Goal: Information Seeking & Learning: Learn about a topic

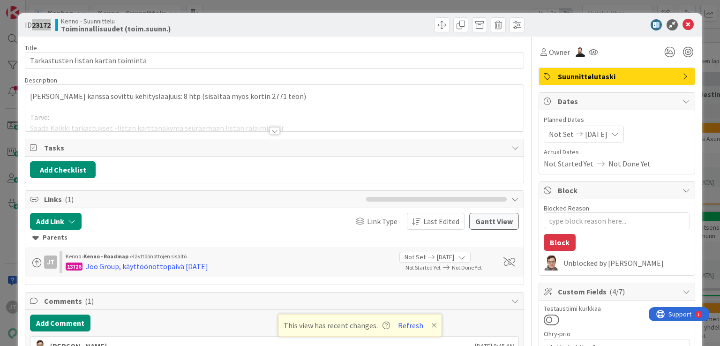
type textarea "x"
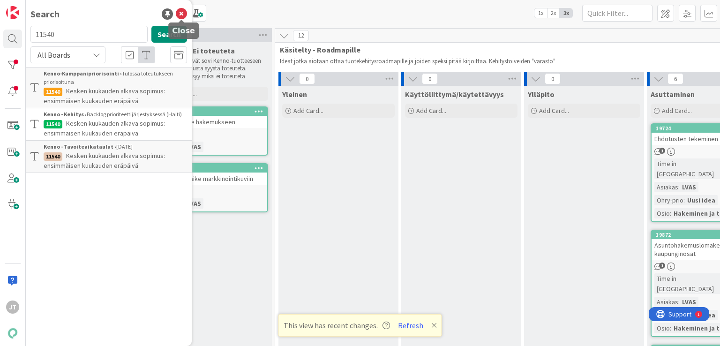
click at [182, 14] on icon at bounding box center [181, 13] width 11 height 11
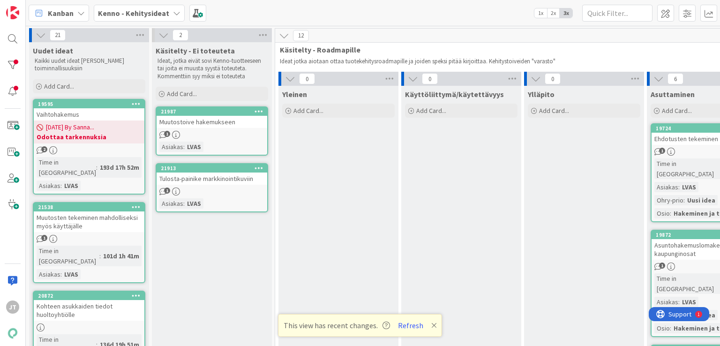
click at [128, 15] on b "Kenno - Kehitysideat" at bounding box center [133, 12] width 71 height 9
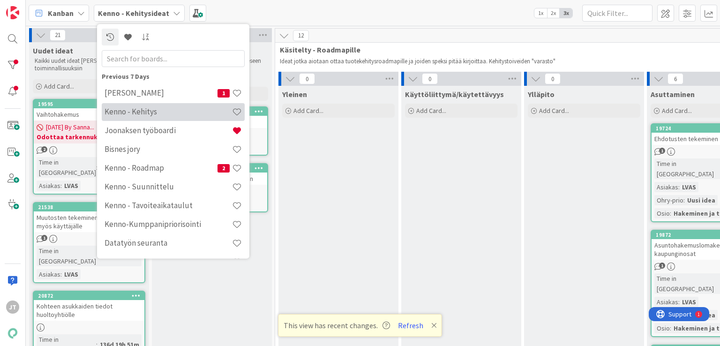
click at [146, 119] on div "Kenno - Kehitys" at bounding box center [173, 112] width 143 height 18
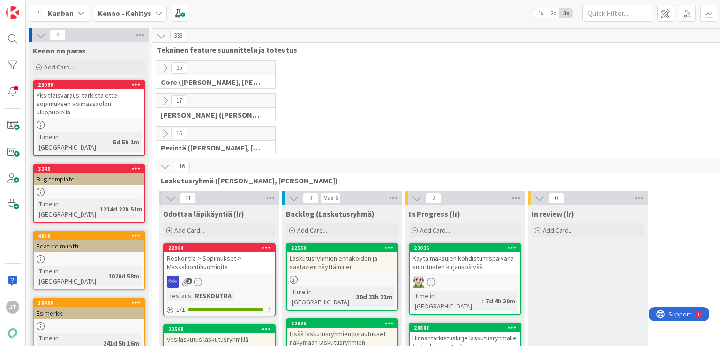
click at [169, 167] on icon at bounding box center [165, 166] width 10 height 10
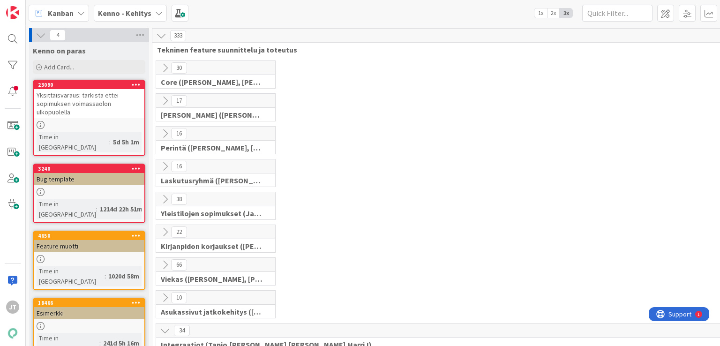
click at [165, 99] on icon at bounding box center [165, 101] width 10 height 10
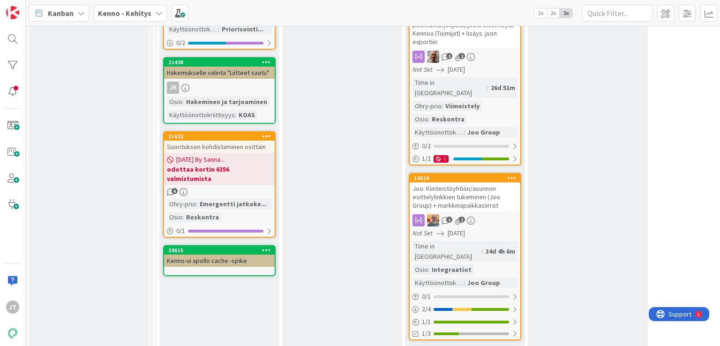
scroll to position [500, 0]
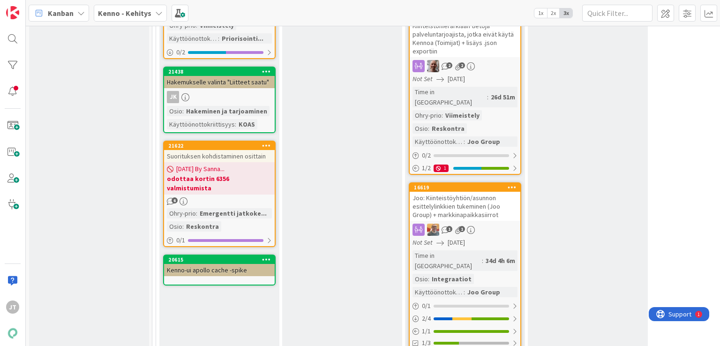
click at [469, 192] on div "Joo: Kiinteistöyhtiön/asunnon esittelylinkkien tukeminen (Joo Group) + markkina…" at bounding box center [465, 206] width 111 height 29
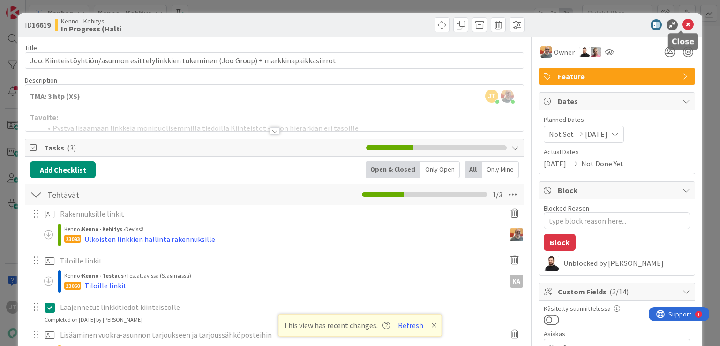
click at [683, 26] on icon at bounding box center [688, 24] width 11 height 11
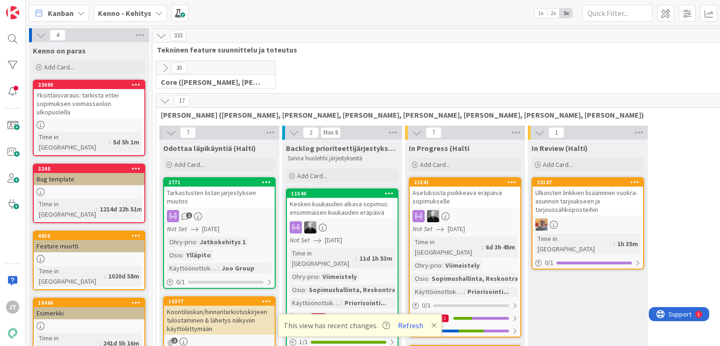
click at [143, 14] on b "Kenno - Kehitys" at bounding box center [124, 12] width 53 height 9
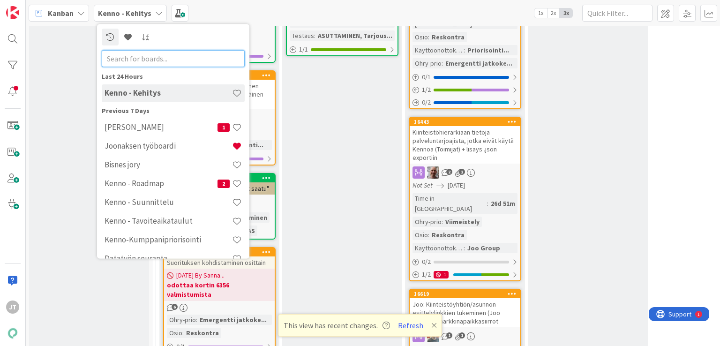
scroll to position [402, 0]
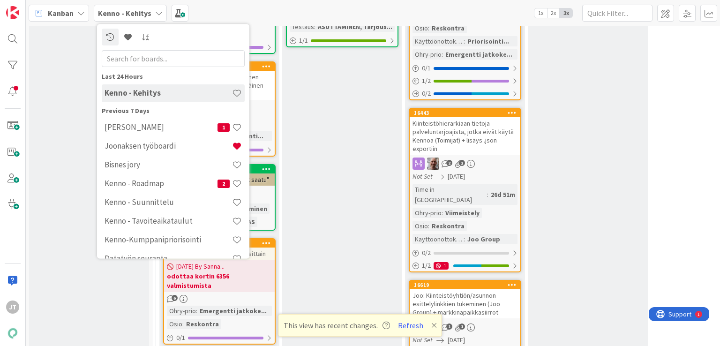
click at [489, 117] on div "Kiinteistöhierarkiaan tietoja palveluntarjoajista, jotka eivät käytä Kennoa (To…" at bounding box center [465, 136] width 111 height 38
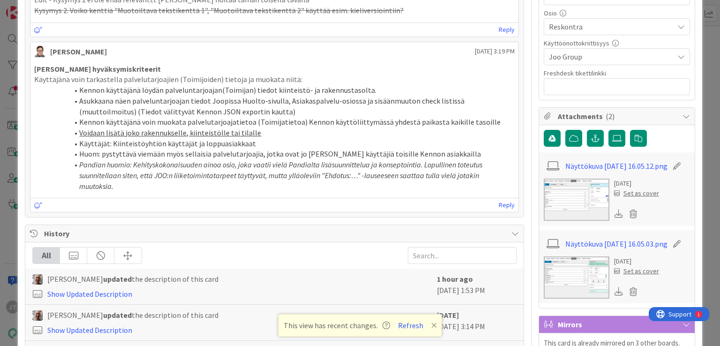
scroll to position [599, 0]
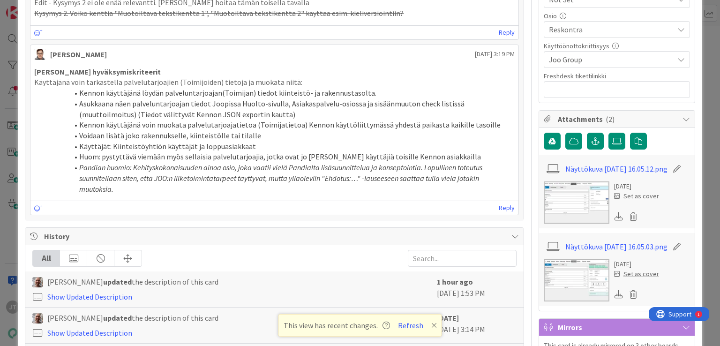
drag, startPoint x: 34, startPoint y: 71, endPoint x: 259, endPoint y: 183, distance: 251.1
click at [259, 183] on div "Joon hyväksymiskriteerit Käyttäjänä voin tarkastella palvelutarjoajien (Toimijo…" at bounding box center [274, 131] width 480 height 128
copy div "Joon hyväksymiskriteerit Käyttäjänä voin tarkastella palvelutarjoajien (Toimijo…"
click at [306, 98] on li "Asukkaana näen palveluntarjoajan tiedot Joopissa Huolto-sivulla, Asiakaspalvelu…" at bounding box center [279, 108] width 469 height 21
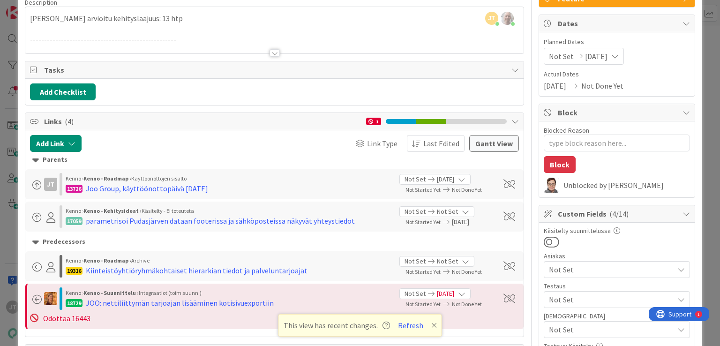
scroll to position [0, 0]
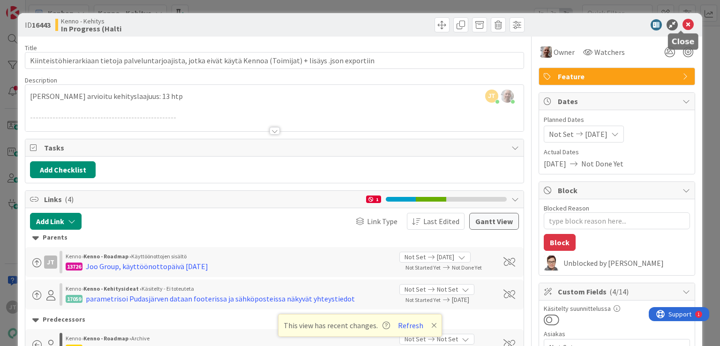
click at [683, 24] on icon at bounding box center [688, 24] width 11 height 11
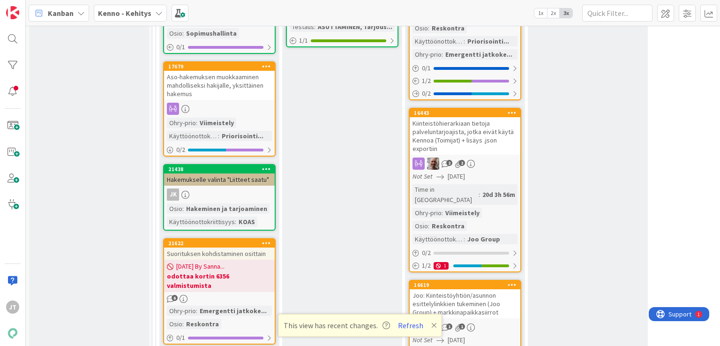
click at [467, 289] on div "Joo: Kiinteistöyhtiön/asunnon esittelylinkkien tukeminen (Joo Group) + markkina…" at bounding box center [465, 303] width 111 height 29
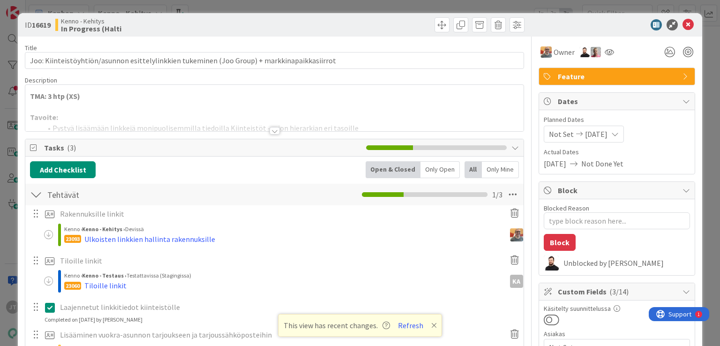
click at [274, 130] on div at bounding box center [275, 131] width 10 height 8
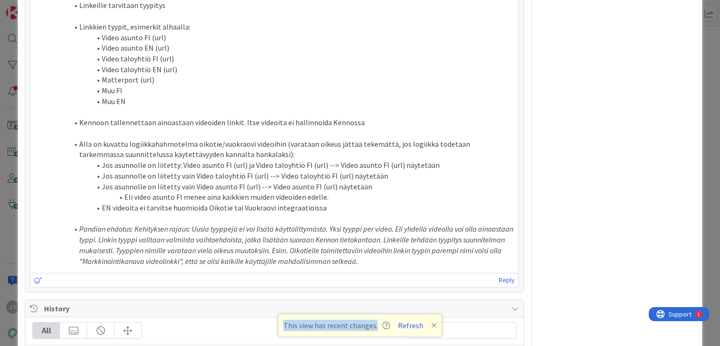
scroll to position [2100, 0]
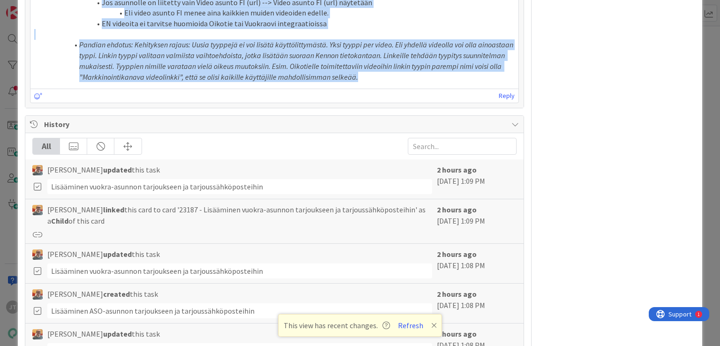
drag, startPoint x: 35, startPoint y: 35, endPoint x: 414, endPoint y: 158, distance: 398.0
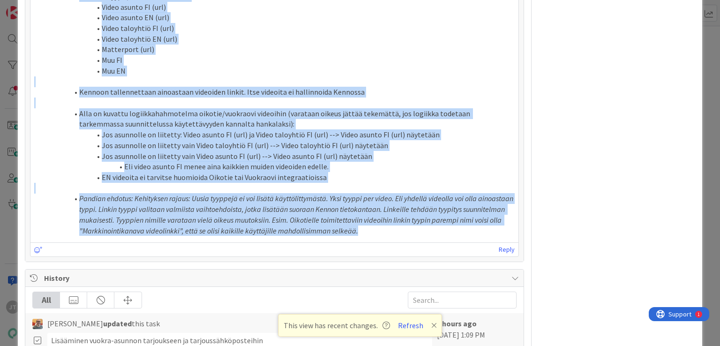
copy div "Joon hyväksymiskriteerit Kennon käyttäjänä voin lisätä linkkejä myytävälle asun…"
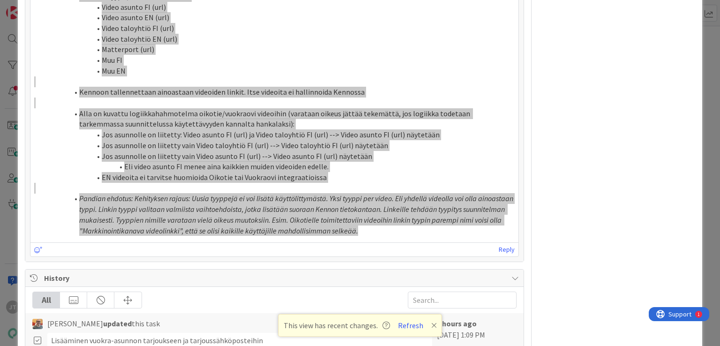
type textarea "x"
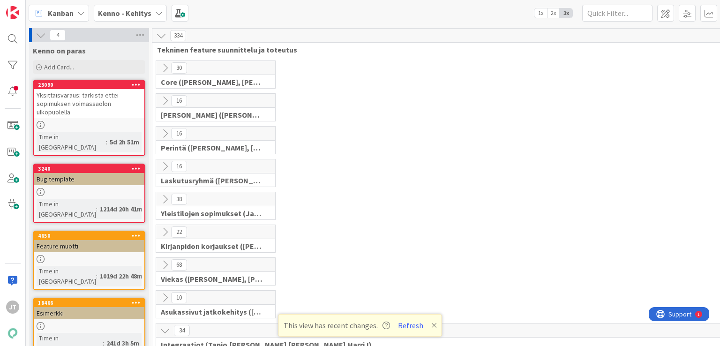
scroll to position [563, 0]
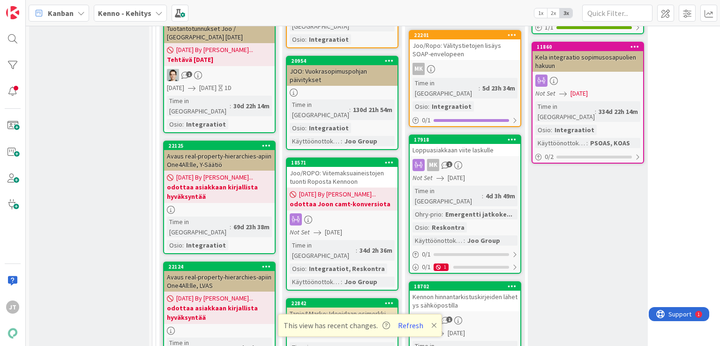
click at [117, 15] on b "Kenno - Kehitys" at bounding box center [124, 12] width 53 height 9
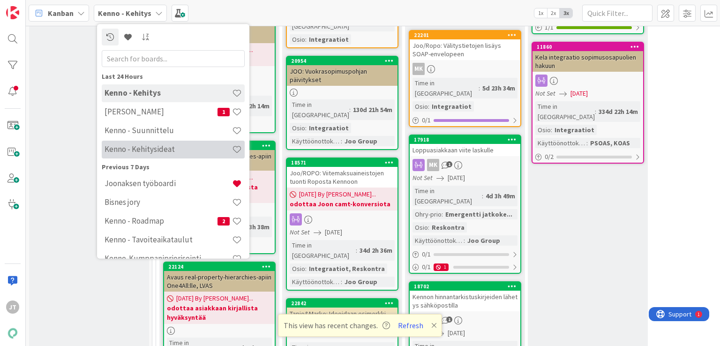
click at [144, 151] on h4 "Kenno - Kehitysideat" at bounding box center [169, 149] width 128 height 9
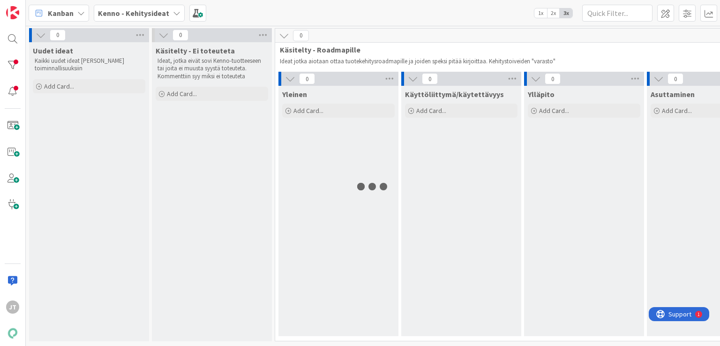
click at [159, 15] on b "Kenno - Kehitysideat" at bounding box center [133, 12] width 71 height 9
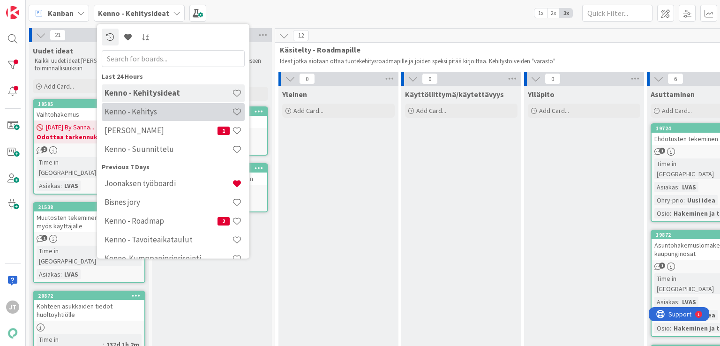
click at [164, 108] on h4 "Kenno - Kehitys" at bounding box center [169, 111] width 128 height 9
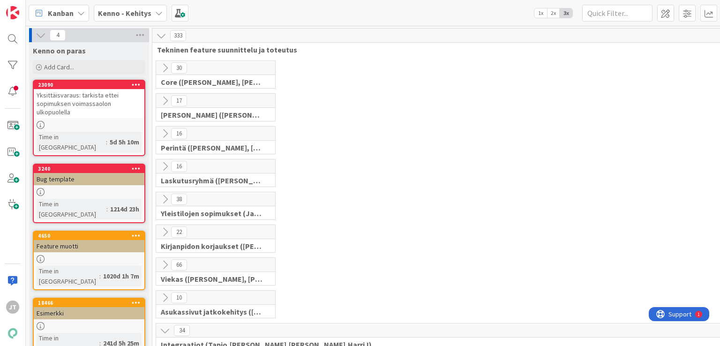
click at [166, 103] on icon at bounding box center [165, 101] width 10 height 10
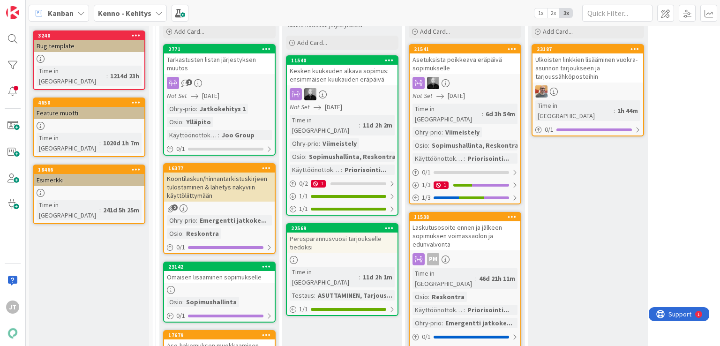
scroll to position [133, 0]
click at [217, 66] on div "Tarkastusten listan järjestyksen muutos" at bounding box center [219, 63] width 111 height 21
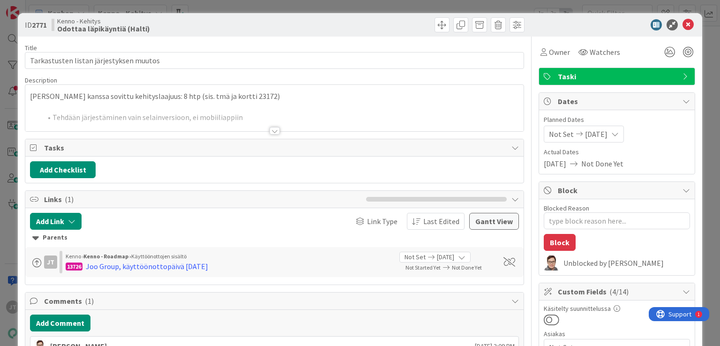
type textarea "x"
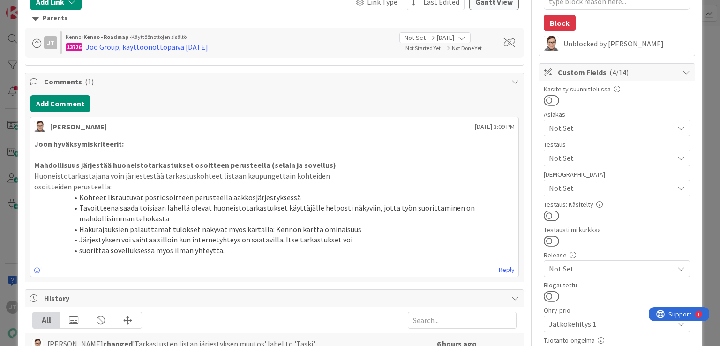
scroll to position [225, 0]
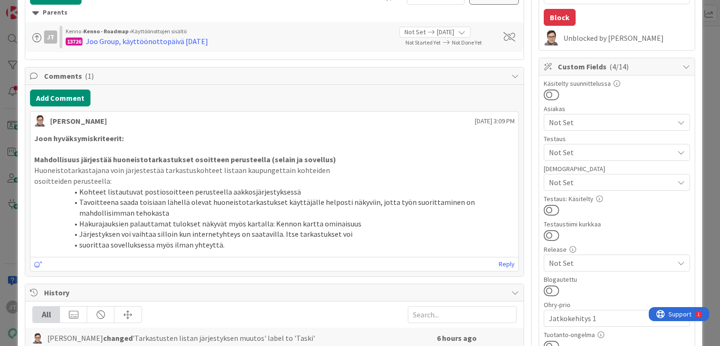
click at [139, 231] on li "Järjestyksen voi vaihtaa silloin kun internetyhteys on saatavilla. Itse tarkast…" at bounding box center [279, 234] width 469 height 11
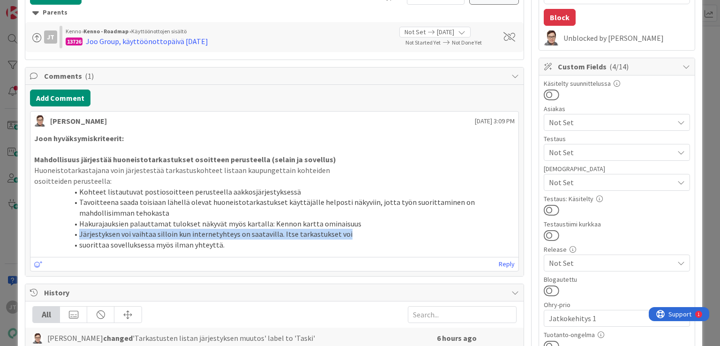
click at [139, 231] on li "Järjestyksen voi vaihtaa silloin kun internetyhteys on saatavilla. Itse tarkast…" at bounding box center [279, 234] width 469 height 11
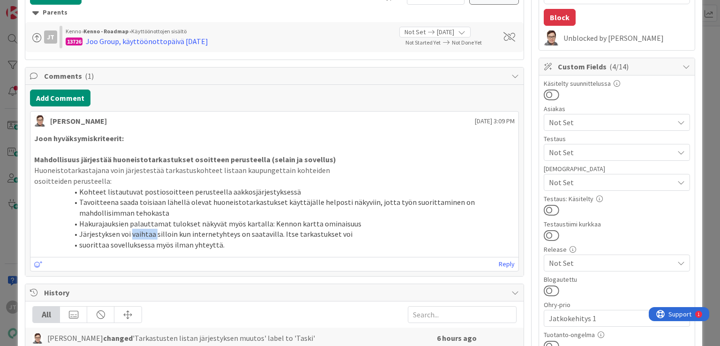
click at [139, 231] on li "Järjestyksen voi vaihtaa silloin kun internetyhteys on saatavilla. Itse tarkast…" at bounding box center [279, 234] width 469 height 11
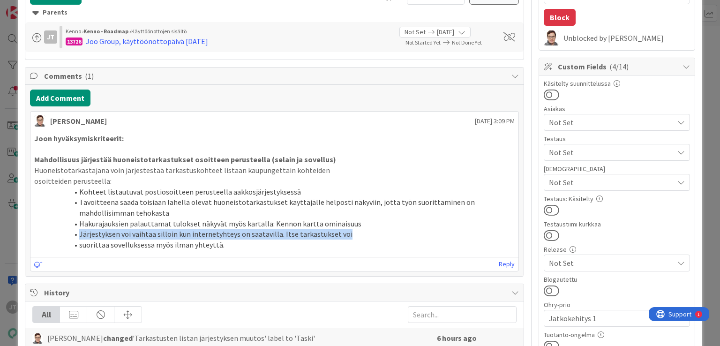
click at [139, 231] on li "Järjestyksen voi vaihtaa silloin kun internetyhteys on saatavilla. Itse tarkast…" at bounding box center [279, 234] width 469 height 11
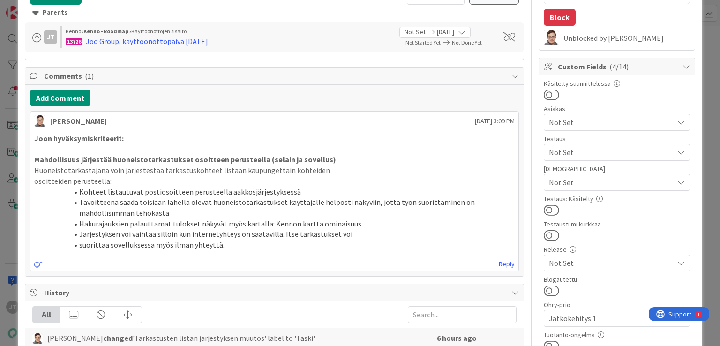
click at [194, 159] on strong "Mahdollisuus järjestää huoneistotarkastukset osoitteen perusteella (selain ja s…" at bounding box center [185, 159] width 302 height 9
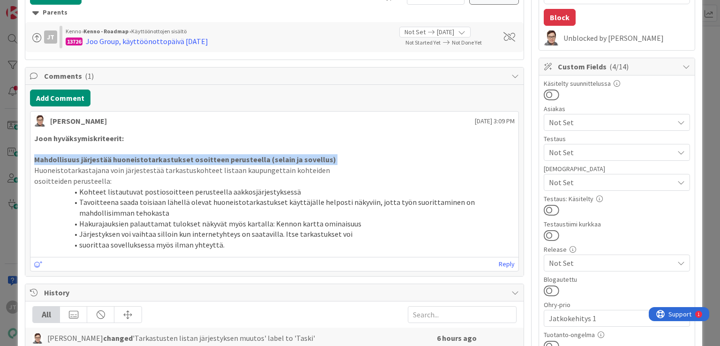
click at [194, 159] on strong "Mahdollisuus järjestää huoneistotarkastukset osoitteen perusteella (selain ja s…" at bounding box center [185, 159] width 302 height 9
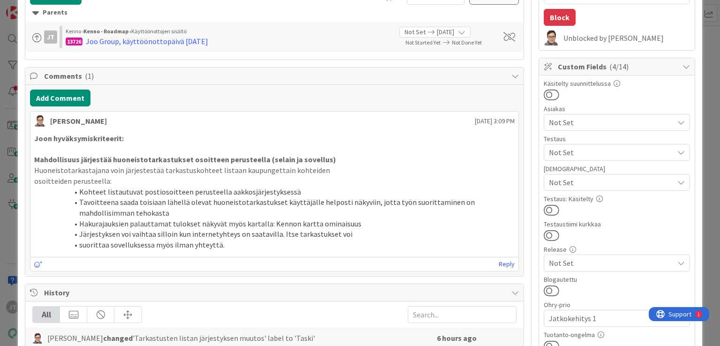
click at [152, 229] on li "Järjestyksen voi vaihtaa silloin kun internetyhteys on saatavilla. Itse tarkast…" at bounding box center [279, 234] width 469 height 11
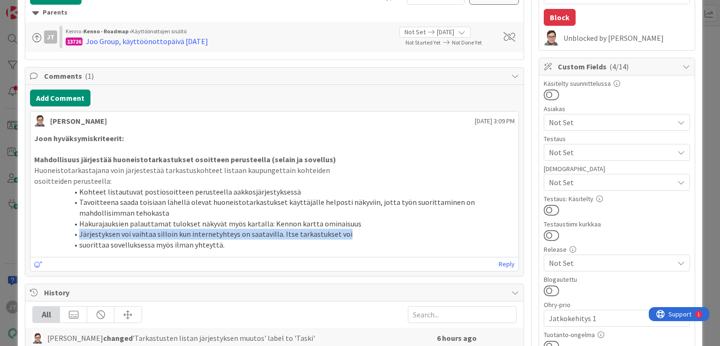
click at [152, 229] on li "Järjestyksen voi vaihtaa silloin kun internetyhteys on saatavilla. Itse tarkast…" at bounding box center [279, 234] width 469 height 11
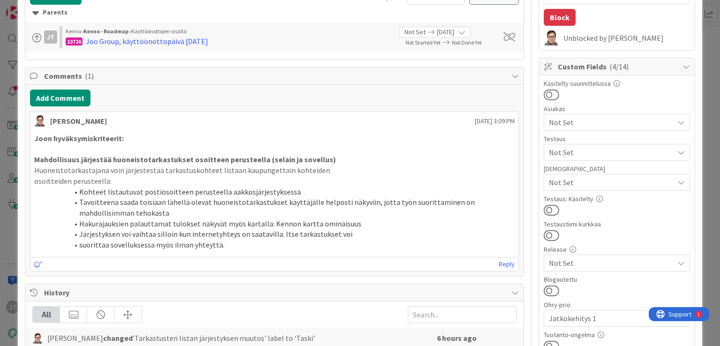
click at [185, 209] on li "Tavoitteena saada toisiaan lähellä olevat huoneistotarkastukset käyttäjälle hel…" at bounding box center [279, 207] width 469 height 21
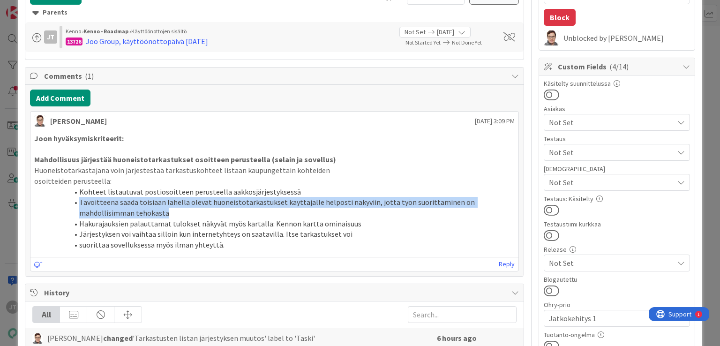
click at [185, 209] on li "Tavoitteena saada toisiaan lähellä olevat huoneistotarkastukset käyttäjälle hel…" at bounding box center [279, 207] width 469 height 21
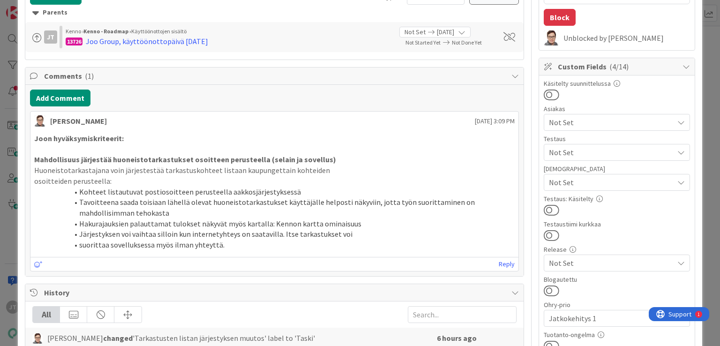
click at [204, 192] on li "Kohteet listautuvat postiosoitteen perusteella aakkosjärjestyksessä" at bounding box center [279, 192] width 469 height 11
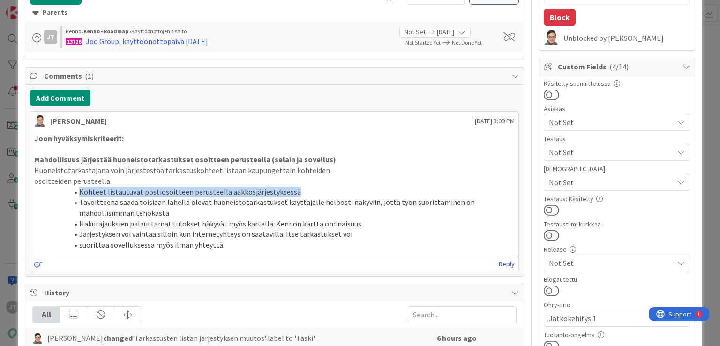
click at [204, 192] on li "Kohteet listautuvat postiosoitteen perusteella aakkosjärjestyksessä" at bounding box center [279, 192] width 469 height 11
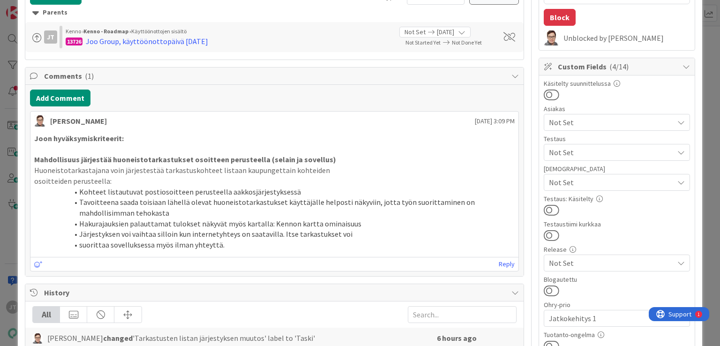
click at [268, 159] on strong "Mahdollisuus järjestää huoneistotarkastukset osoitteen perusteella (selain ja s…" at bounding box center [185, 159] width 302 height 9
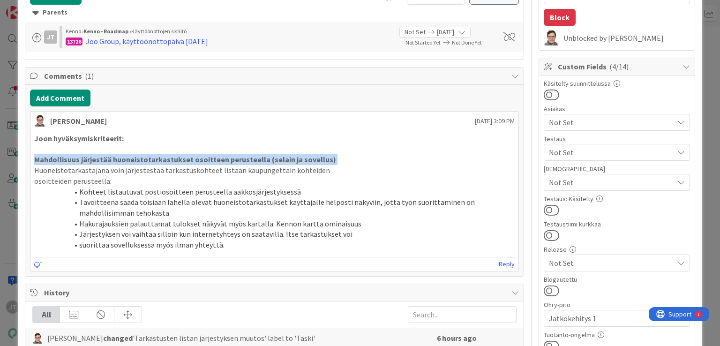
click at [268, 188] on li "Kohteet listautuvat postiosoitteen perusteella aakkosjärjestyksessä" at bounding box center [279, 192] width 469 height 11
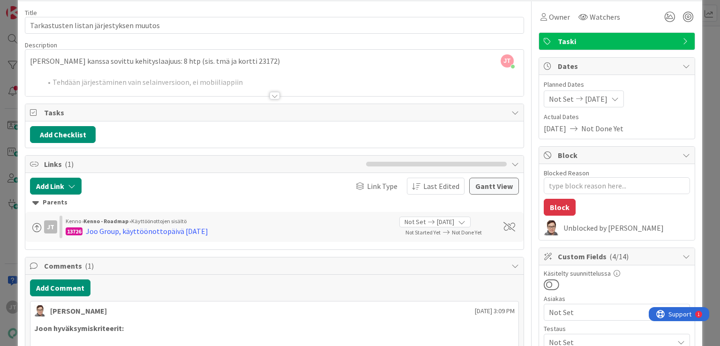
scroll to position [0, 0]
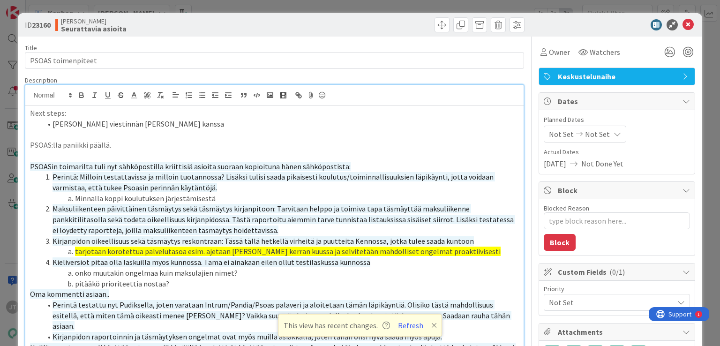
scroll to position [315, 0]
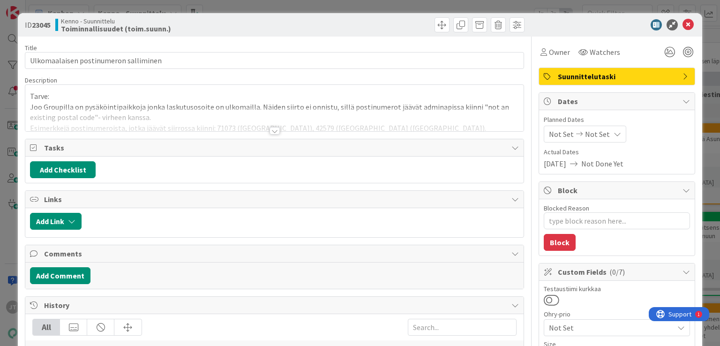
type textarea "x"
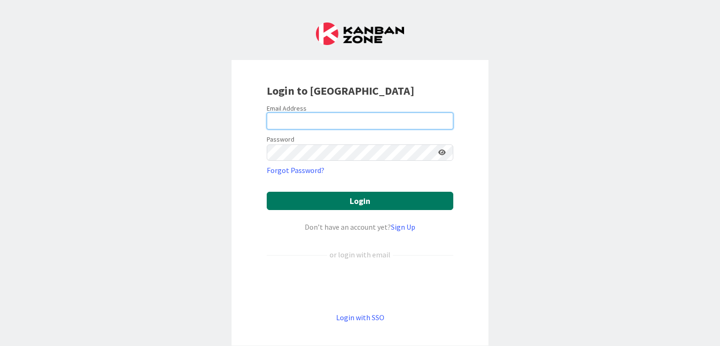
type input "[EMAIL_ADDRESS][DOMAIN_NAME]"
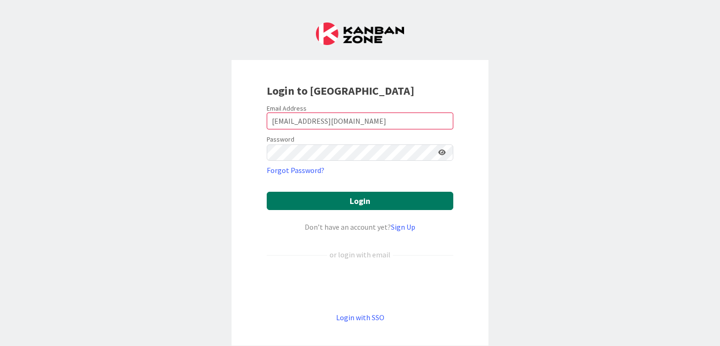
click at [347, 203] on button "Login" at bounding box center [360, 201] width 187 height 18
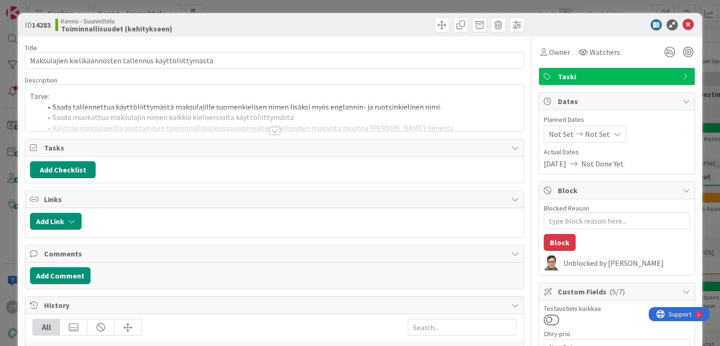
click at [274, 130] on div at bounding box center [275, 131] width 10 height 8
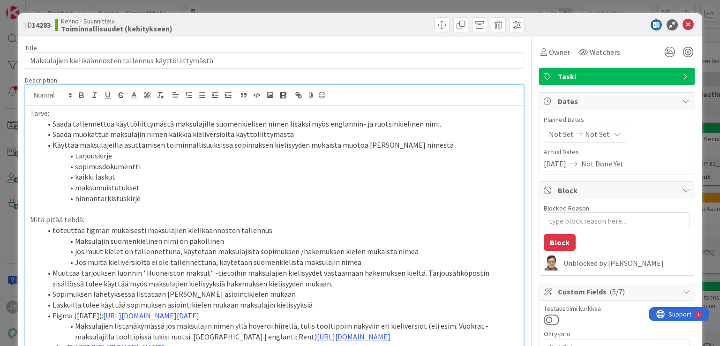
type textarea "x"
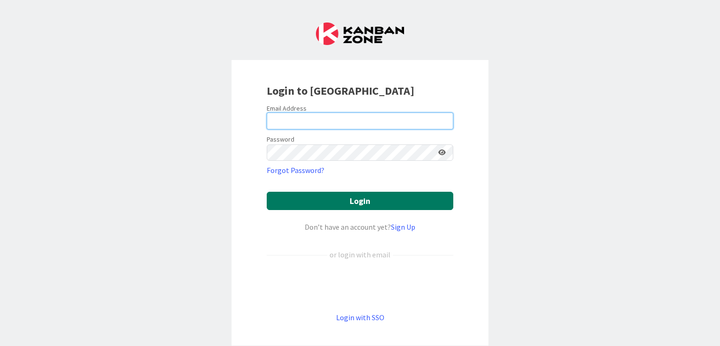
type input "[EMAIL_ADDRESS][DOMAIN_NAME]"
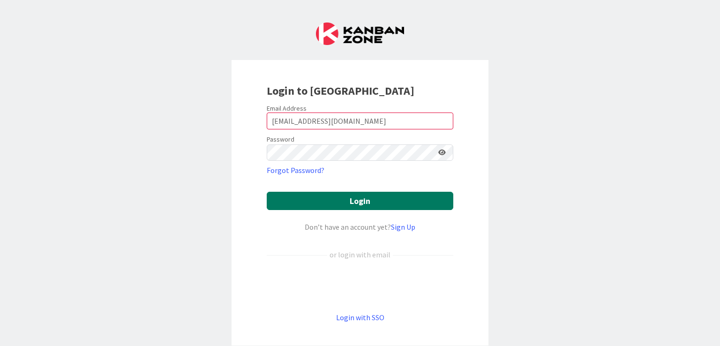
click at [368, 196] on button "Login" at bounding box center [360, 201] width 187 height 18
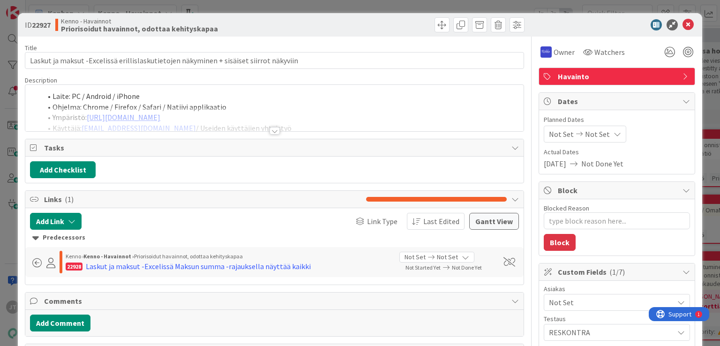
type textarea "x"
click at [273, 132] on div at bounding box center [275, 131] width 10 height 8
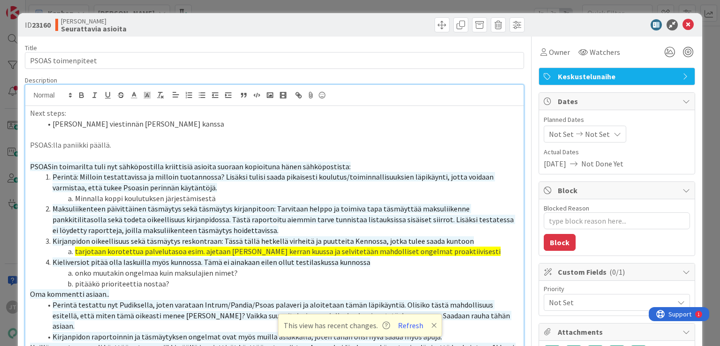
scroll to position [315, 0]
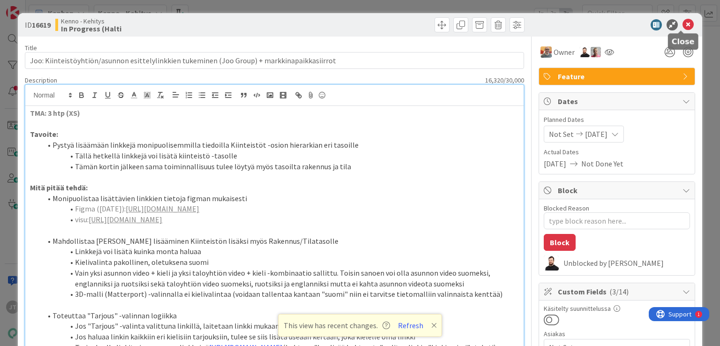
click at [683, 27] on icon at bounding box center [688, 24] width 11 height 11
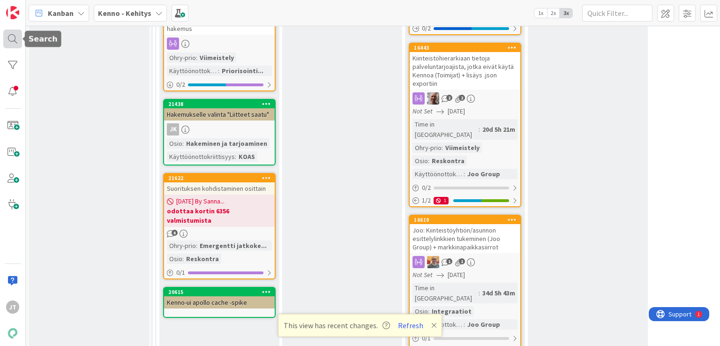
click at [11, 38] on div at bounding box center [12, 39] width 19 height 19
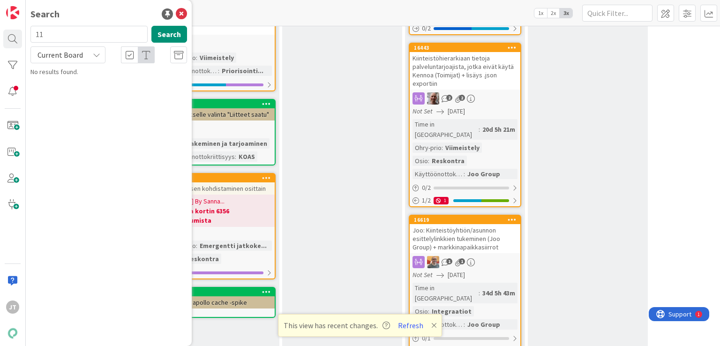
type input "1"
type input "MFA"
click at [83, 54] on span "Current Board" at bounding box center [60, 54] width 49 height 13
click at [72, 91] on span "All Boards" at bounding box center [85, 94] width 98 height 14
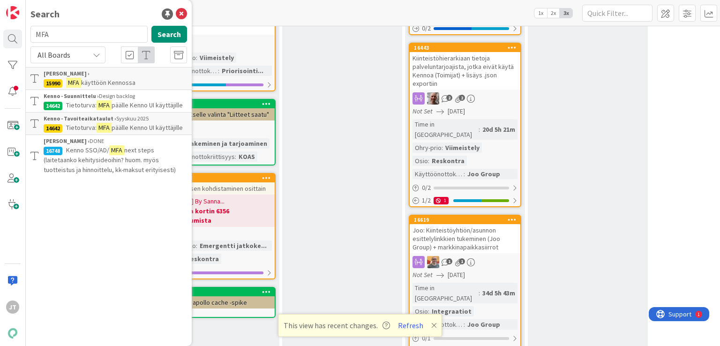
click at [150, 100] on p "Tietoturva: MFA päälle Kenno UI käyttäjille" at bounding box center [116, 105] width 144 height 10
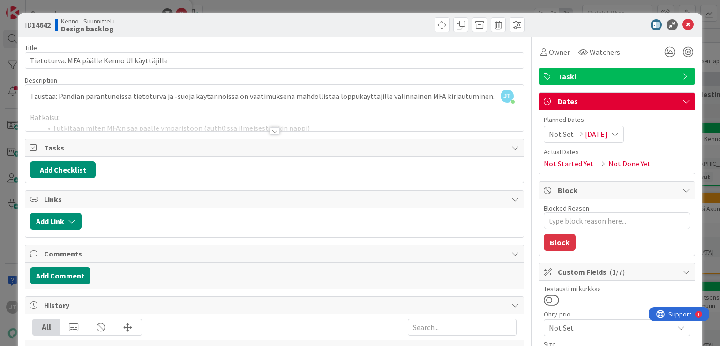
click at [680, 30] on div "ID 14642 Kenno - Suunnittelu Design backlog" at bounding box center [360, 24] width 684 height 23
click at [683, 29] on icon at bounding box center [688, 24] width 11 height 11
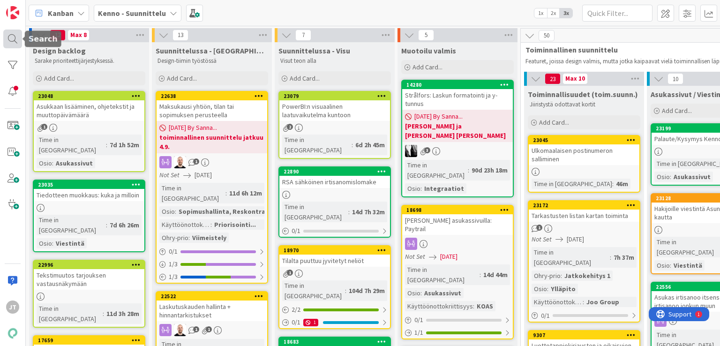
click at [13, 47] on div at bounding box center [12, 39] width 19 height 19
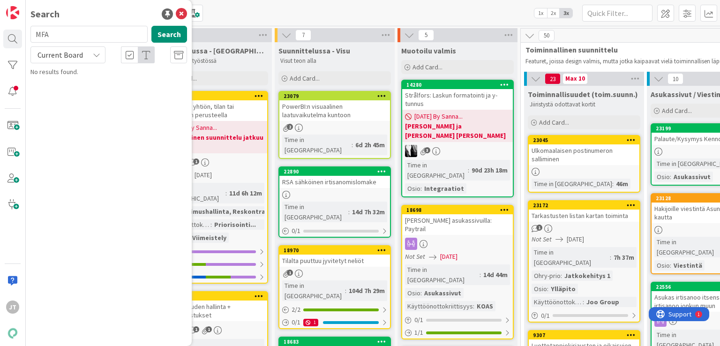
click at [75, 55] on span "Current Board" at bounding box center [60, 54] width 45 height 9
click at [58, 99] on span "All Boards" at bounding box center [85, 94] width 98 height 14
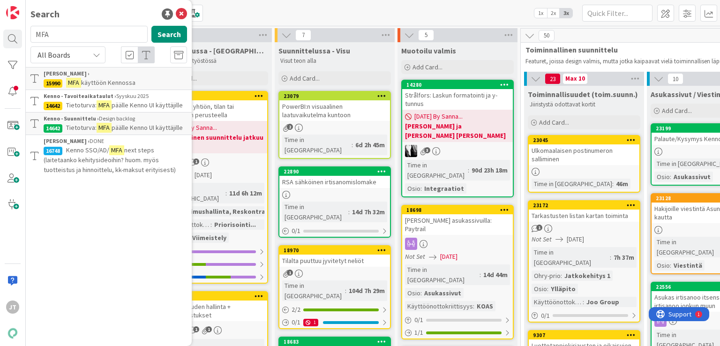
click at [152, 101] on span "päälle Kenno UI käyttäjille" at bounding box center [147, 105] width 71 height 8
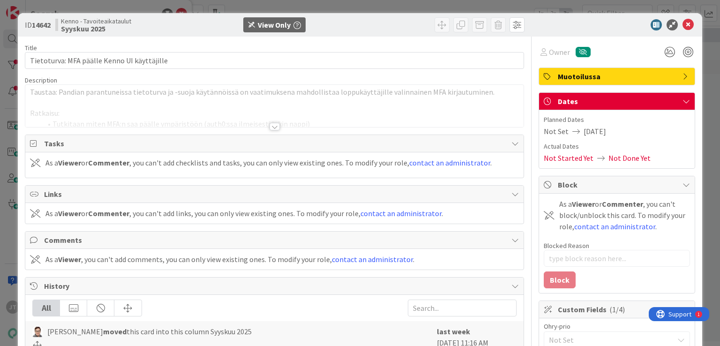
type textarea "x"
click at [272, 124] on div at bounding box center [275, 127] width 10 height 8
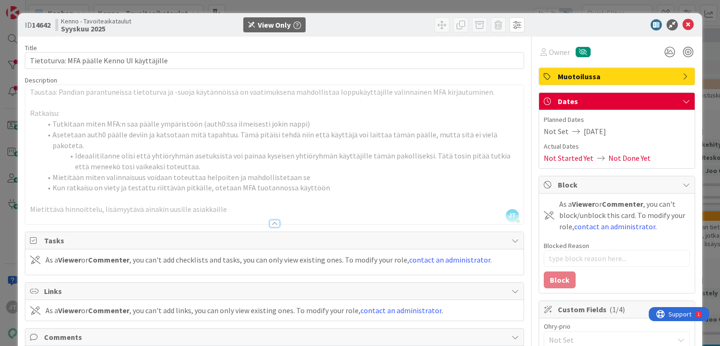
click at [272, 121] on li "Tutkitaan miten MFA:n saa päälle ympäristöön (auth0:ssa ilmeisesti jokin nappi)" at bounding box center [279, 124] width 477 height 11
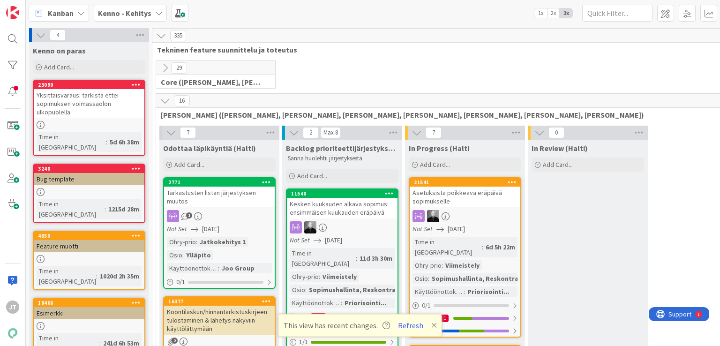
scroll to position [1595, 0]
